Goal: Browse casually: Explore the website without a specific task or goal

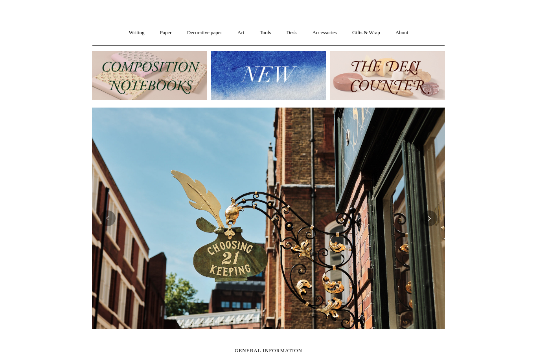
scroll to position [50, 0]
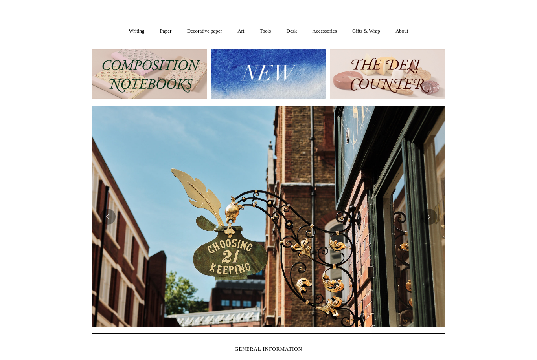
click at [264, 70] on img at bounding box center [268, 74] width 115 height 49
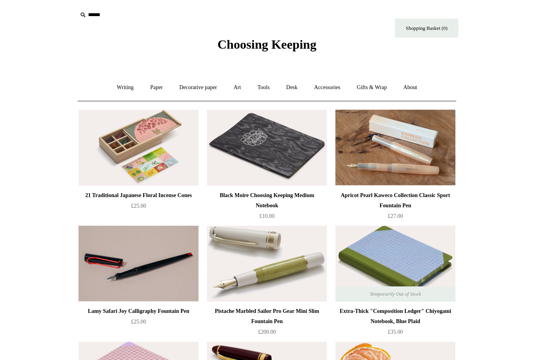
click at [122, 83] on link "Writing +" at bounding box center [137, 81] width 30 height 21
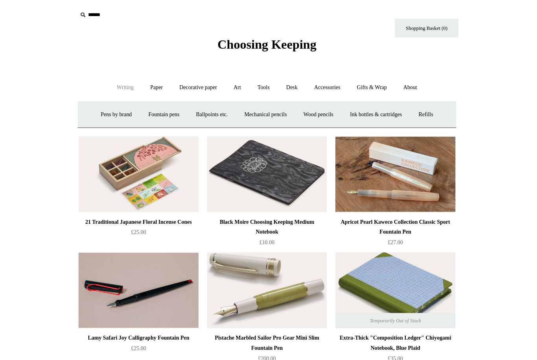
click at [107, 112] on link "Pens by brand +" at bounding box center [128, 106] width 43 height 21
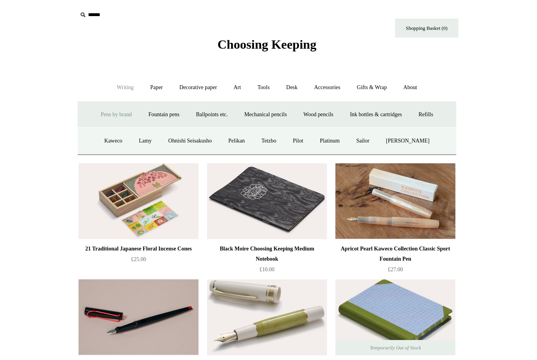
click at [110, 133] on link "Kaweco" at bounding box center [125, 131] width 31 height 21
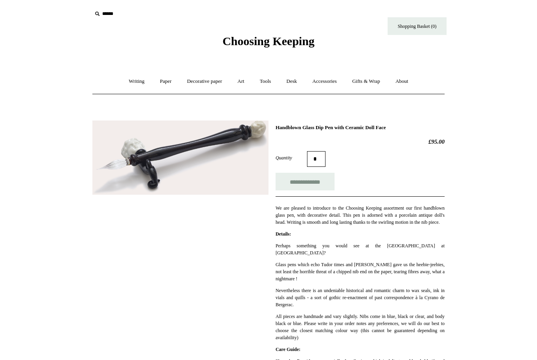
click at [324, 182] on input "**********" at bounding box center [304, 182] width 59 height 18
type input "**********"
click at [270, 81] on link "Tools +" at bounding box center [266, 81] width 26 height 21
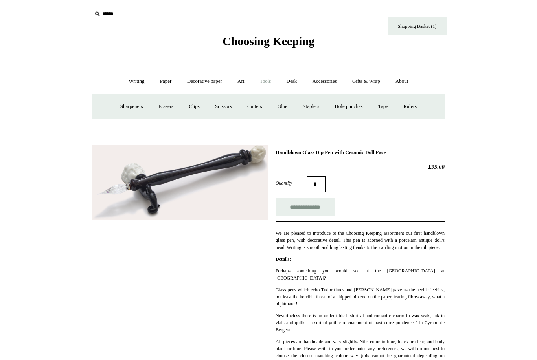
click at [109, 13] on input "text" at bounding box center [140, 14] width 97 height 15
paste input "*********"
type input "*********"
click at [182, 13] on input "*" at bounding box center [182, 14] width 8 height 14
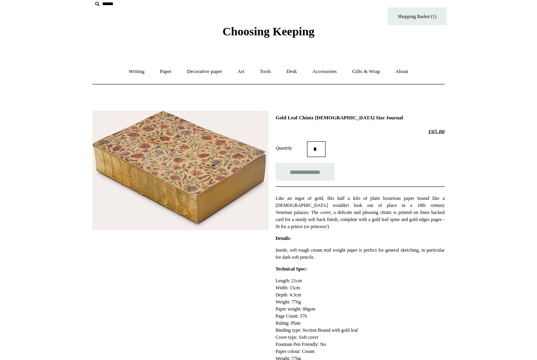
scroll to position [10, 0]
click at [310, 176] on input "**********" at bounding box center [304, 172] width 59 height 18
click at [192, 203] on img at bounding box center [180, 170] width 176 height 119
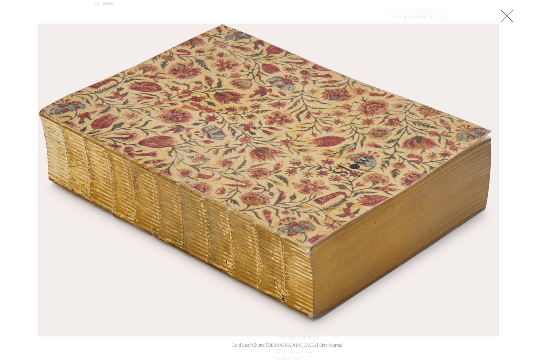
type input "**********"
click at [509, 14] on link at bounding box center [507, 16] width 16 height 16
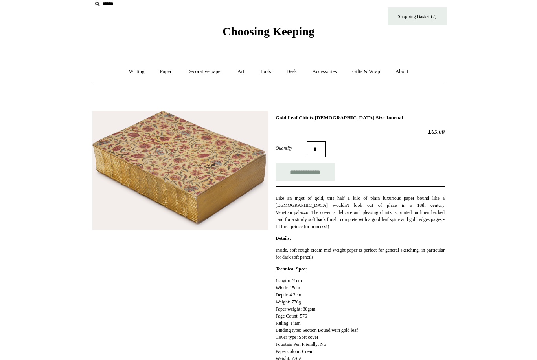
scroll to position [35, 0]
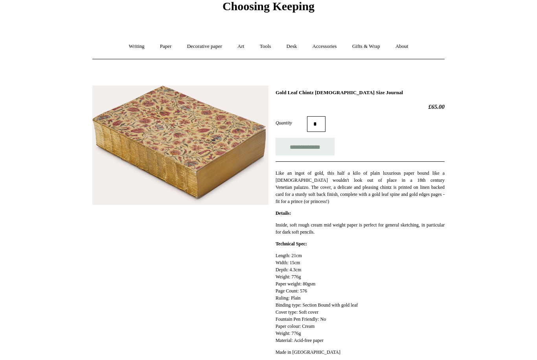
click at [211, 48] on link "Decorative paper +" at bounding box center [204, 46] width 49 height 21
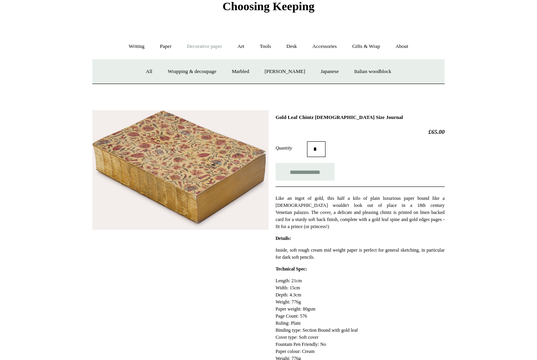
click at [162, 44] on link "Paper +" at bounding box center [166, 46] width 26 height 21
click at [260, 73] on link "Sketchbooks +" at bounding box center [257, 71] width 40 height 21
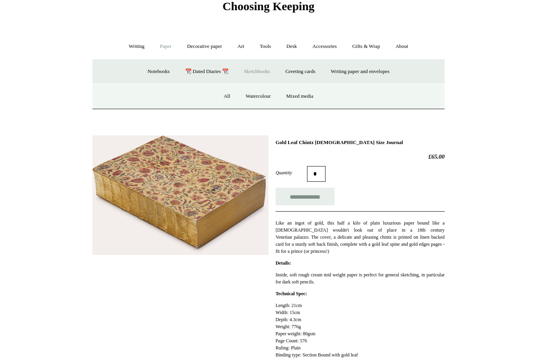
click at [221, 94] on link "All" at bounding box center [227, 96] width 21 height 21
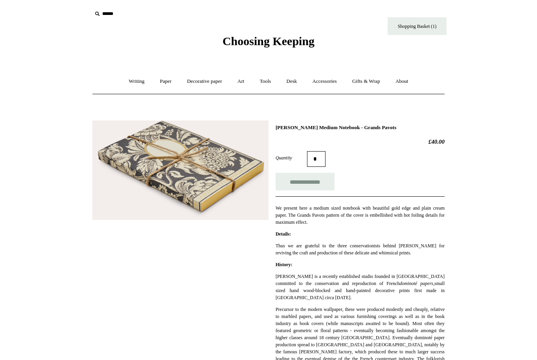
click at [208, 181] on img at bounding box center [180, 171] width 176 height 100
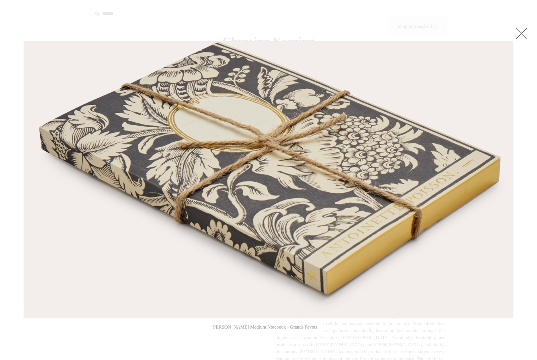
click at [523, 33] on link at bounding box center [521, 34] width 16 height 16
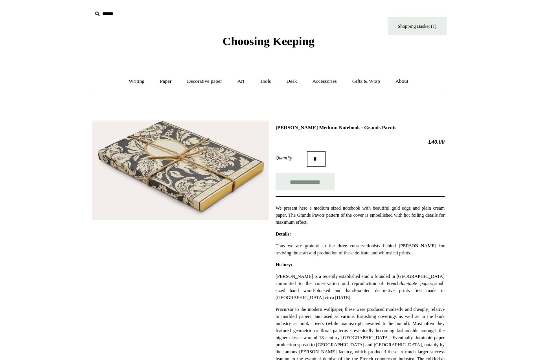
click at [328, 181] on input "**********" at bounding box center [304, 182] width 59 height 18
type input "**********"
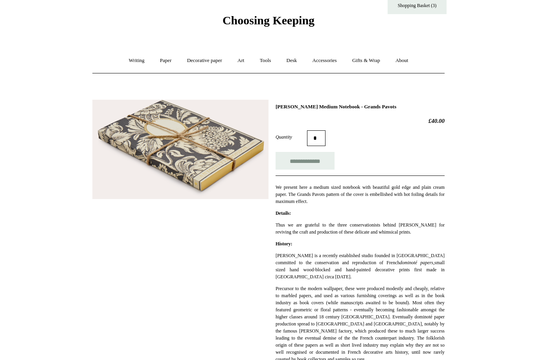
click at [215, 164] on img at bounding box center [180, 150] width 176 height 100
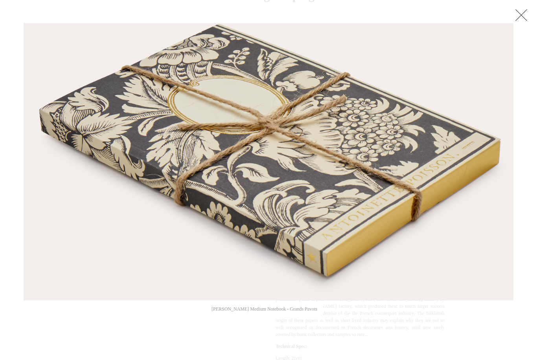
scroll to position [46, 0]
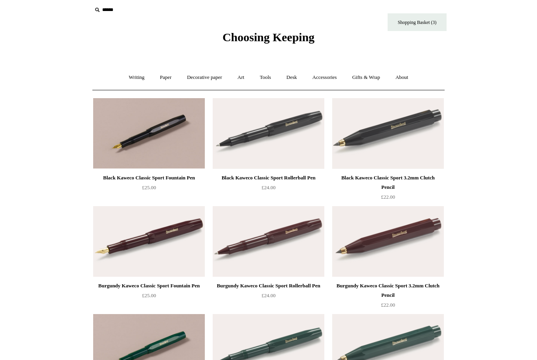
click at [137, 79] on link "Writing +" at bounding box center [137, 78] width 30 height 21
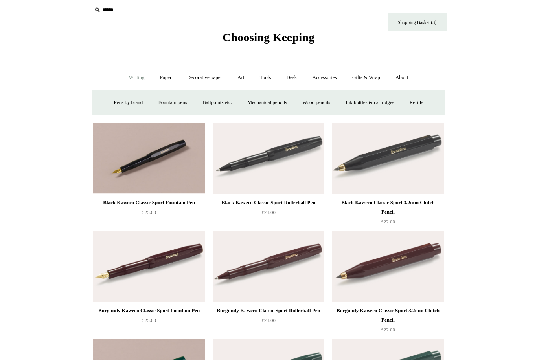
click at [331, 79] on link "Accessories +" at bounding box center [324, 77] width 39 height 21
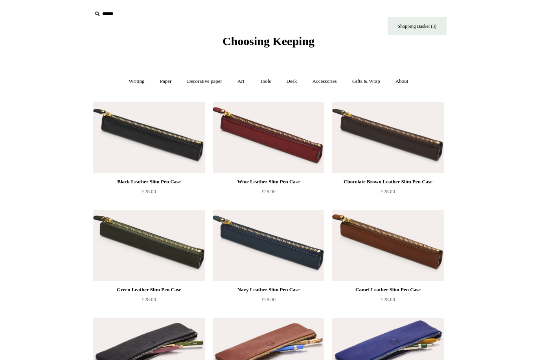
click at [332, 84] on link "Accessories +" at bounding box center [324, 81] width 39 height 21
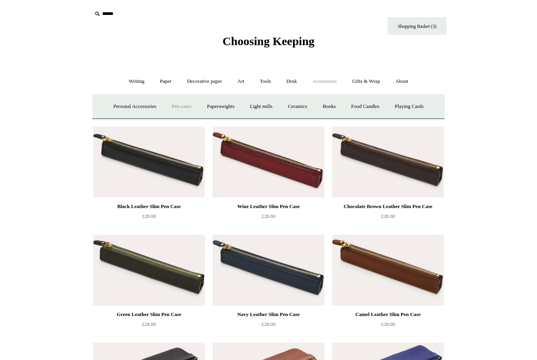
click at [135, 109] on link "Personal Accessories +" at bounding box center [134, 106] width 57 height 21
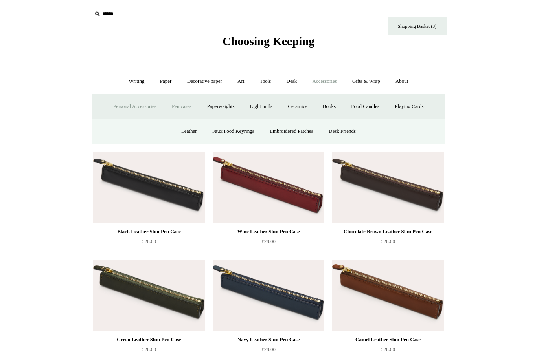
click at [345, 132] on link "Desk Friends" at bounding box center [341, 131] width 41 height 21
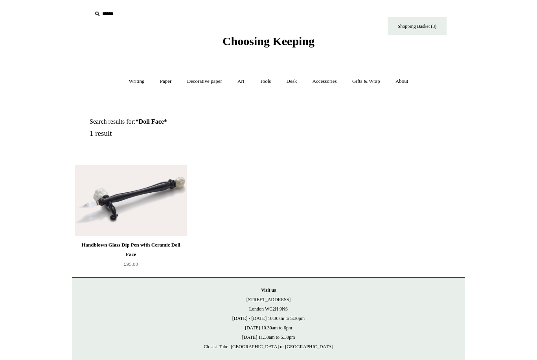
click at [294, 83] on link "Desk +" at bounding box center [291, 81] width 25 height 21
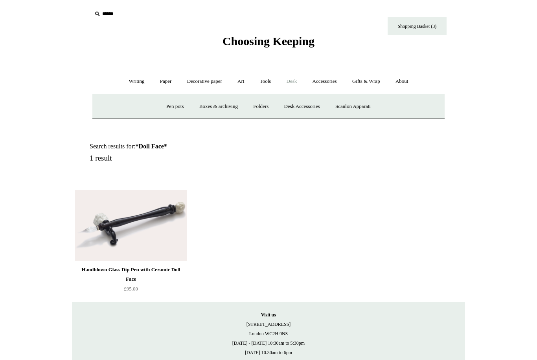
click at [171, 105] on link "Pen pots" at bounding box center [174, 106] width 31 height 21
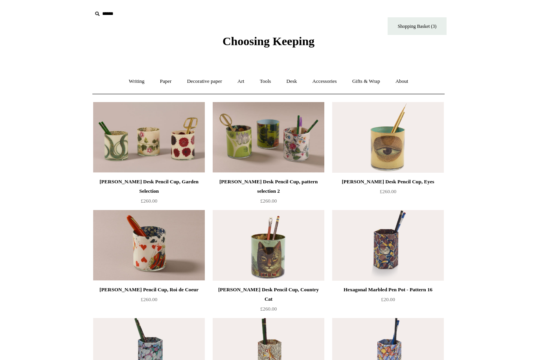
click at [134, 81] on link "Writing +" at bounding box center [137, 81] width 30 height 21
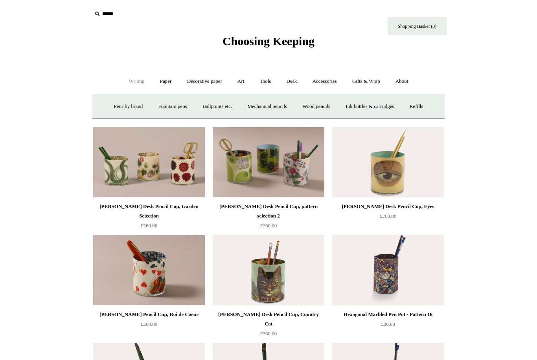
click at [390, 109] on link "Ink bottles & cartridges +" at bounding box center [369, 106] width 62 height 21
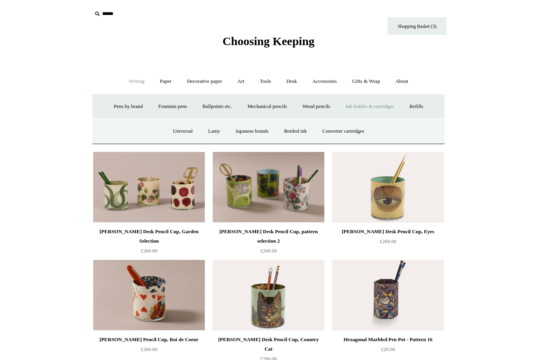
click at [385, 107] on link "Ink bottles & cartridges -" at bounding box center [369, 106] width 62 height 21
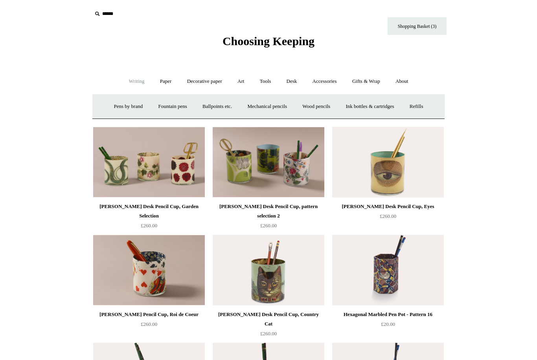
click at [391, 104] on link "Ink bottles & cartridges +" at bounding box center [369, 106] width 62 height 21
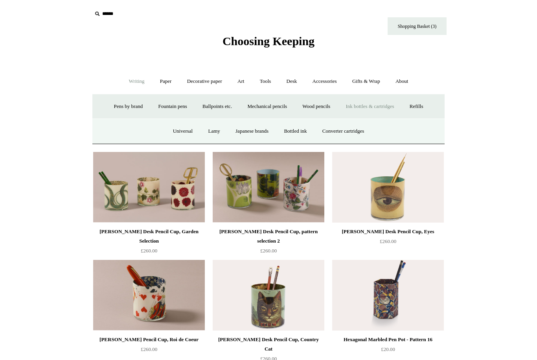
click at [180, 132] on link "Universal" at bounding box center [183, 131] width 34 height 21
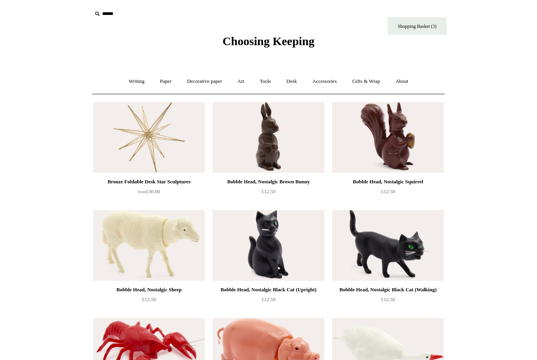
click at [296, 82] on link "Desk +" at bounding box center [291, 81] width 25 height 21
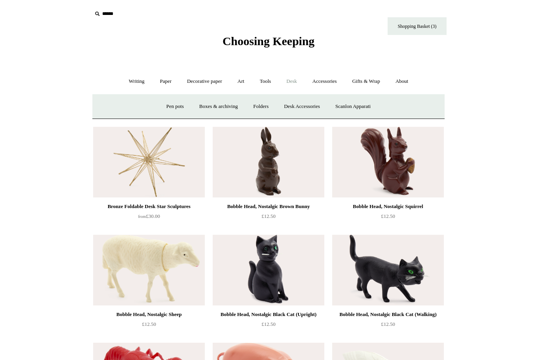
click at [225, 109] on link "Boxes & archiving" at bounding box center [218, 106] width 53 height 21
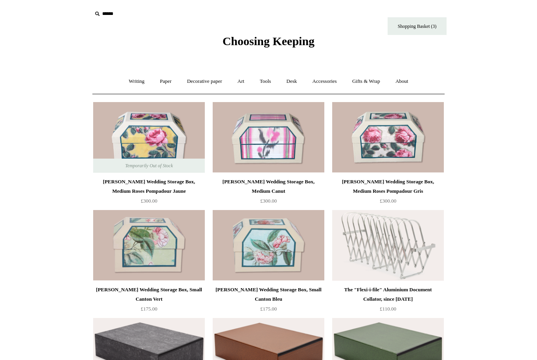
click at [332, 83] on link "Accessories +" at bounding box center [324, 81] width 39 height 21
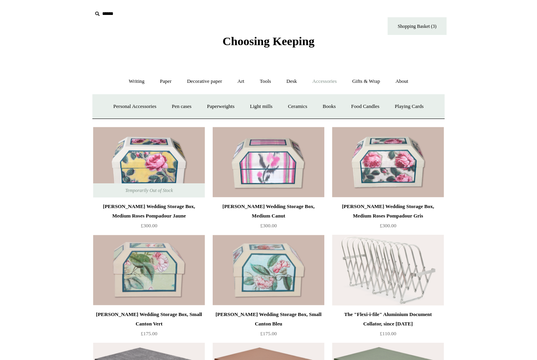
click at [116, 108] on link "Personal Accessories +" at bounding box center [134, 106] width 57 height 21
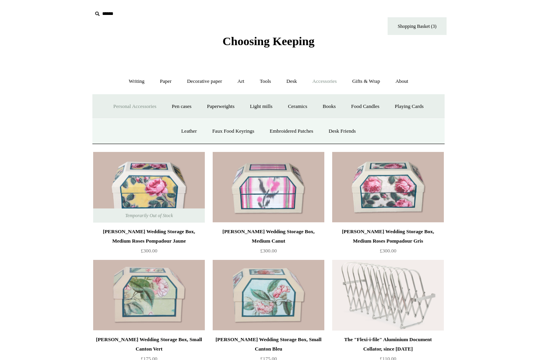
click at [292, 114] on link "Ceramics +" at bounding box center [297, 106] width 33 height 21
click at [332, 131] on link "[PERSON_NAME]" at bounding box center [323, 131] width 55 height 21
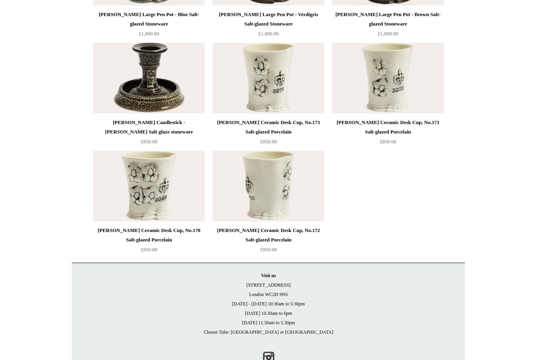
scroll to position [1922, 0]
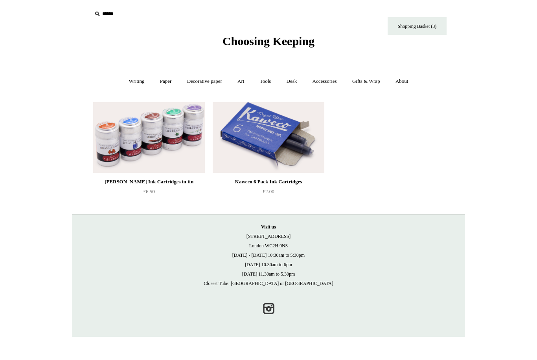
click at [133, 78] on link "Writing +" at bounding box center [137, 81] width 30 height 21
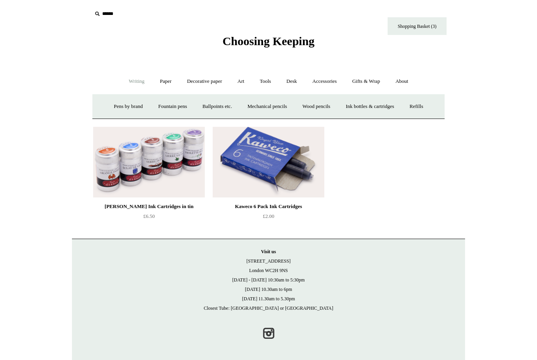
click at [386, 105] on link "Ink bottles & cartridges +" at bounding box center [369, 106] width 62 height 21
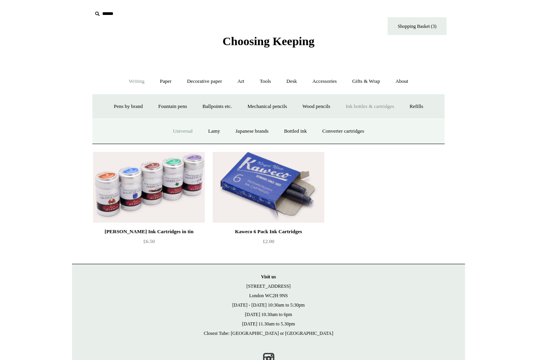
click at [211, 130] on link "Lamy" at bounding box center [214, 131] width 26 height 21
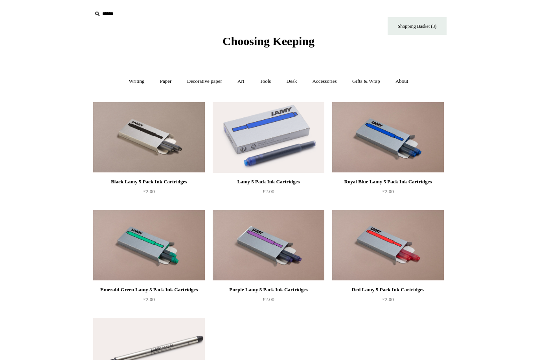
click at [123, 80] on link "Writing +" at bounding box center [137, 81] width 30 height 21
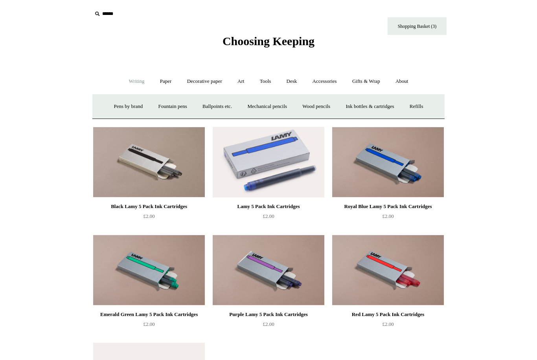
click at [382, 109] on link "Ink bottles & cartridges +" at bounding box center [369, 106] width 62 height 21
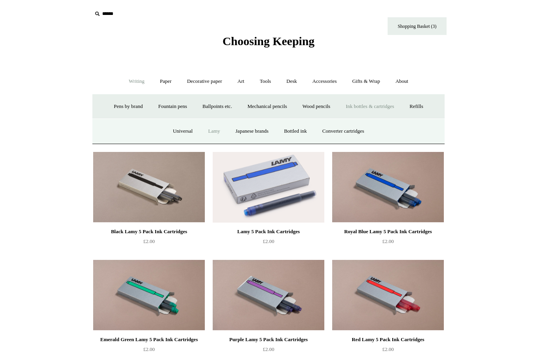
click at [353, 130] on link "Converter cartridges" at bounding box center [343, 131] width 56 height 21
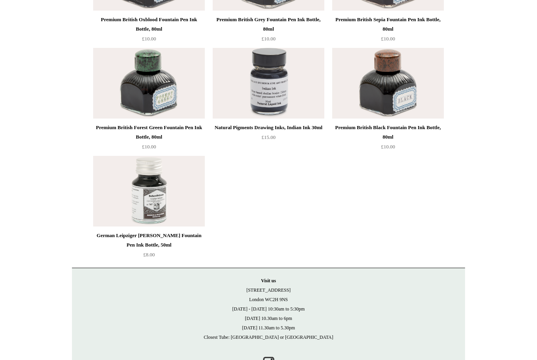
scroll to position [3106, 0]
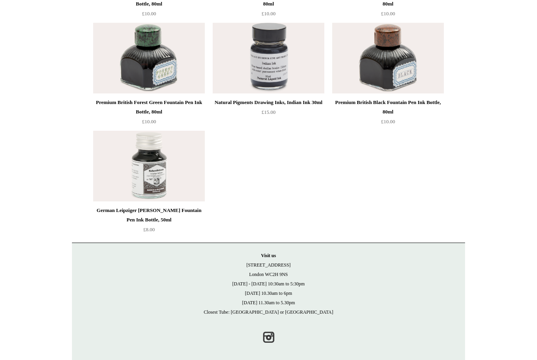
click at [413, 62] on img at bounding box center [388, 58] width 112 height 71
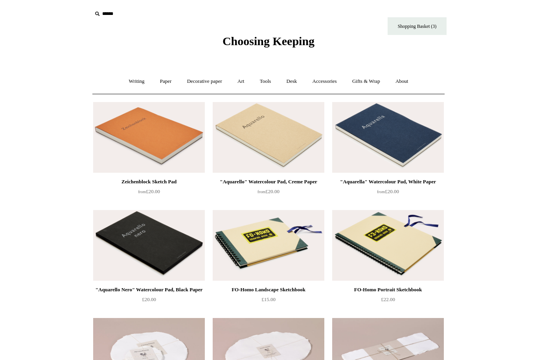
click at [166, 81] on link "Paper +" at bounding box center [166, 81] width 26 height 21
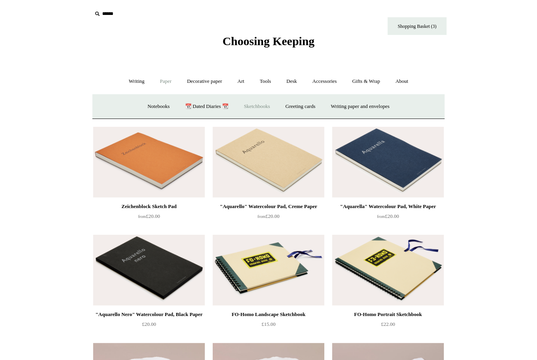
click at [150, 109] on link "Notebooks +" at bounding box center [158, 106] width 36 height 21
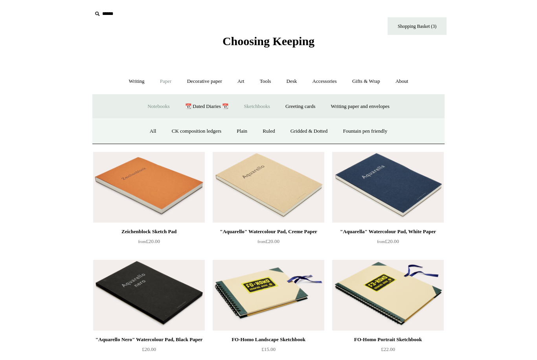
click at [144, 135] on link "All" at bounding box center [153, 131] width 21 height 21
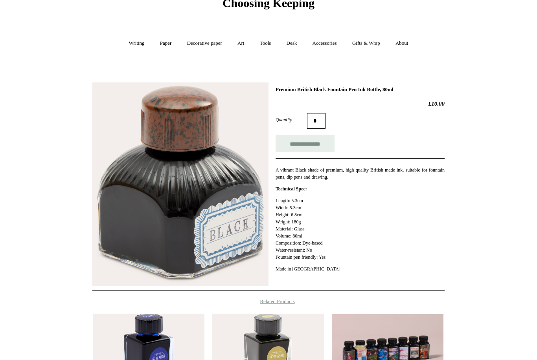
scroll to position [38, 0]
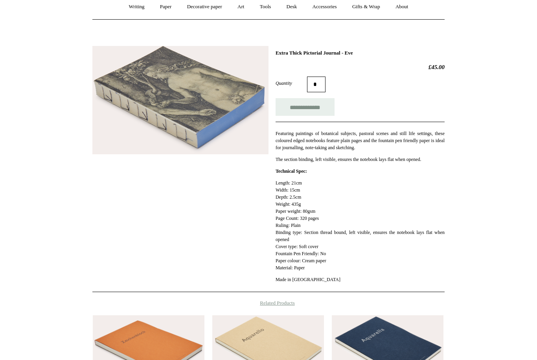
click at [221, 116] on img at bounding box center [180, 100] width 176 height 108
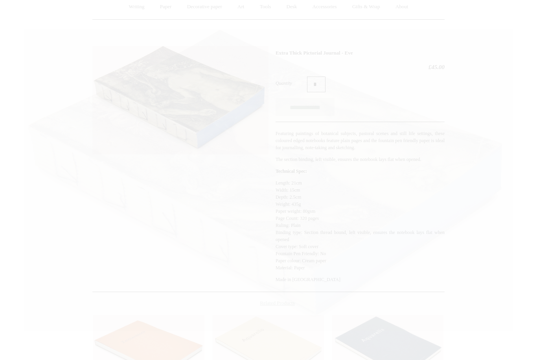
scroll to position [75, 0]
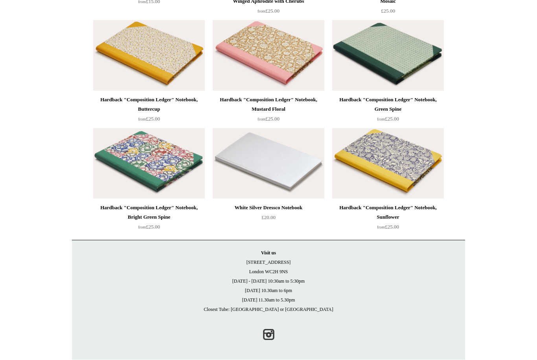
scroll to position [6785, 0]
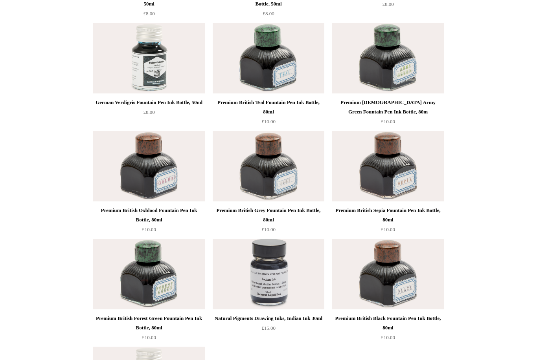
scroll to position [2889, 0]
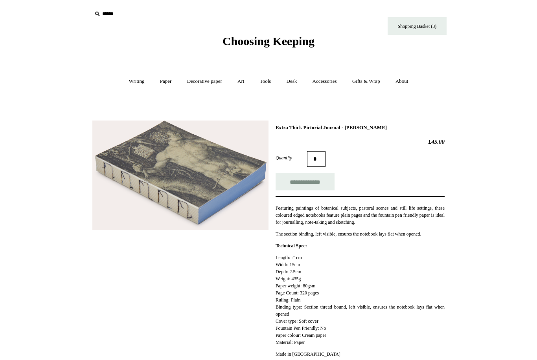
click at [225, 166] on img at bounding box center [180, 176] width 176 height 110
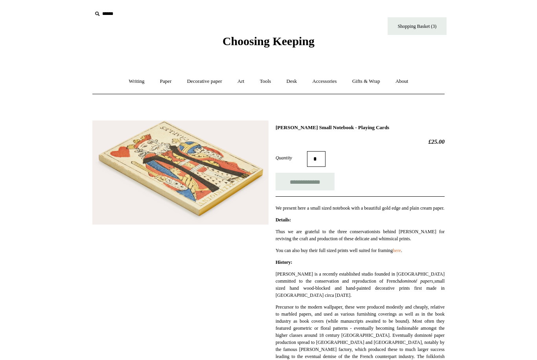
click at [230, 172] on img at bounding box center [180, 173] width 176 height 105
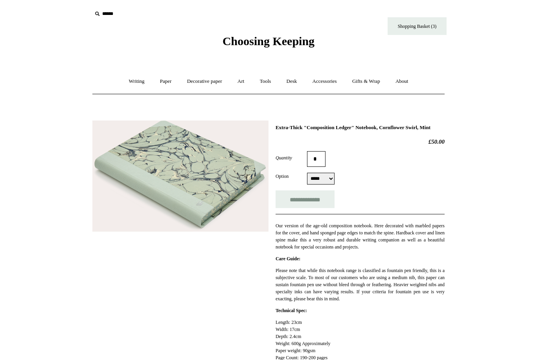
click at [223, 171] on img at bounding box center [180, 176] width 176 height 111
